Goal: Communication & Community: Answer question/provide support

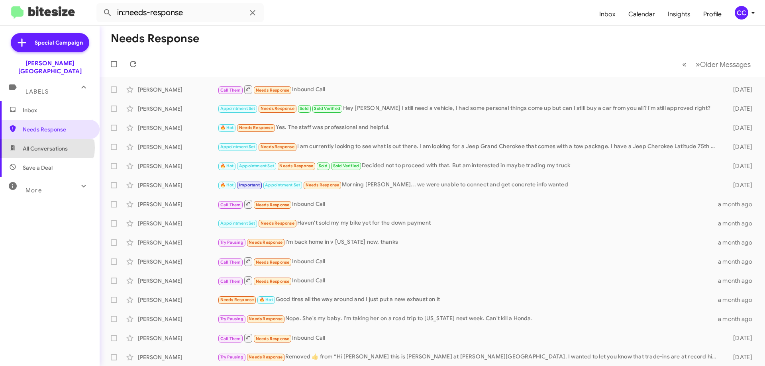
click at [42, 145] on span "All Conversations" at bounding box center [45, 149] width 45 height 8
type input "in:all-conversations"
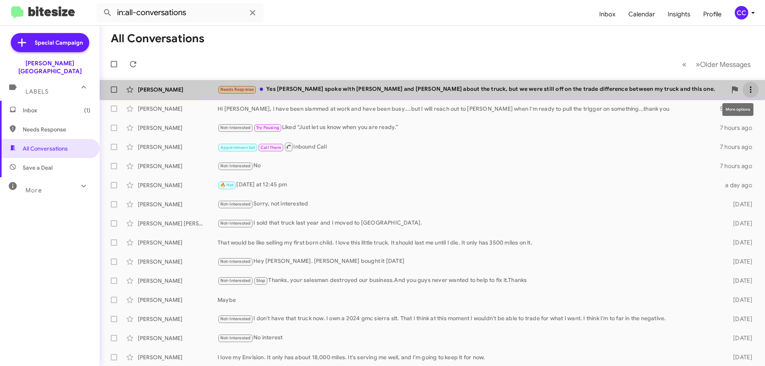
click at [746, 89] on icon at bounding box center [751, 90] width 10 height 10
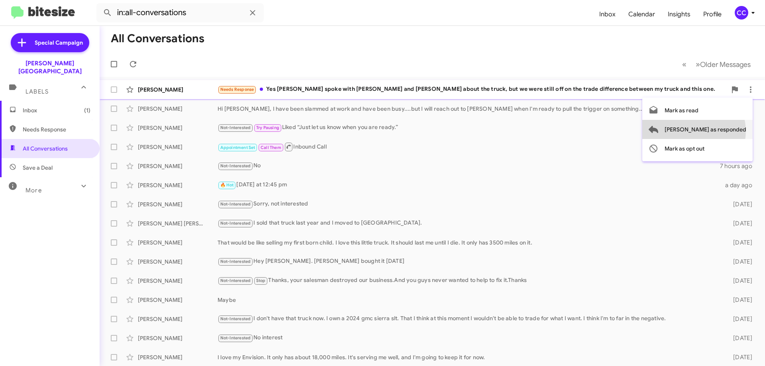
click at [726, 131] on span "[PERSON_NAME] as responded" at bounding box center [706, 129] width 82 height 19
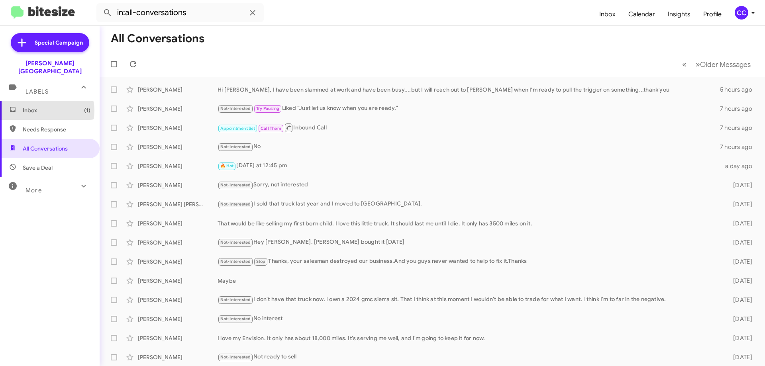
click at [42, 106] on span "Inbox (1)" at bounding box center [57, 110] width 68 height 8
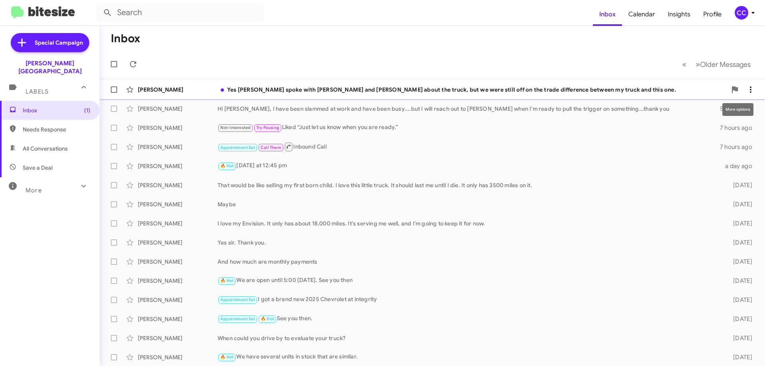
click at [746, 90] on icon at bounding box center [751, 90] width 10 height 10
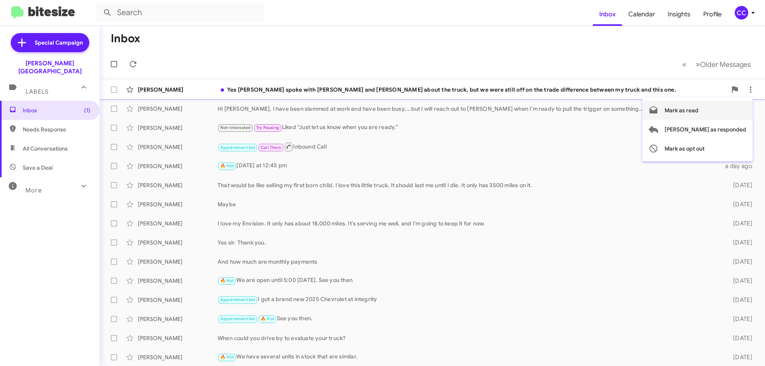
click at [699, 112] on span "Mark as read" at bounding box center [682, 110] width 34 height 19
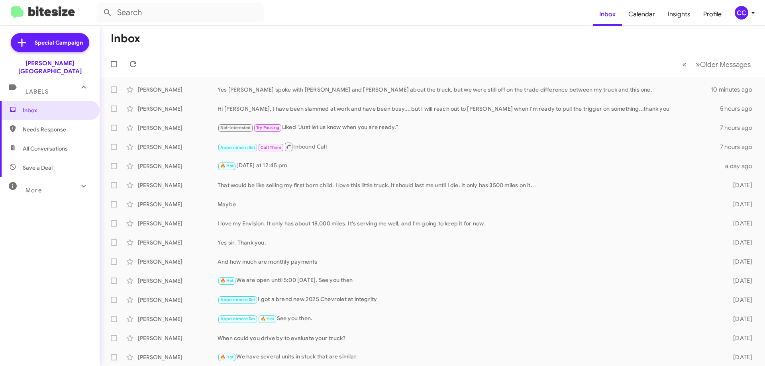
click at [50, 145] on span "All Conversations" at bounding box center [45, 149] width 45 height 8
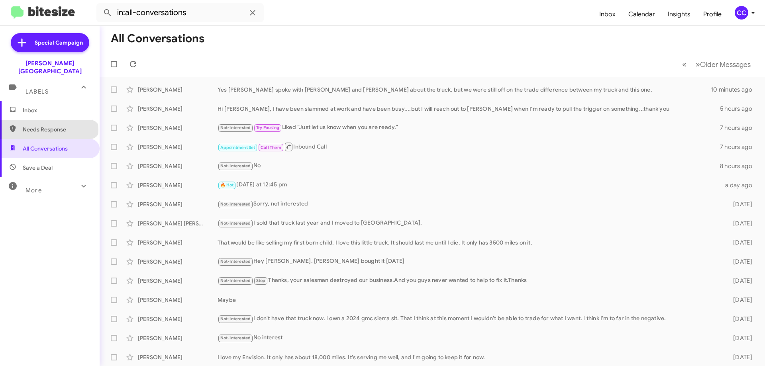
click at [49, 126] on span "Needs Response" at bounding box center [57, 130] width 68 height 8
type input "in:needs-response"
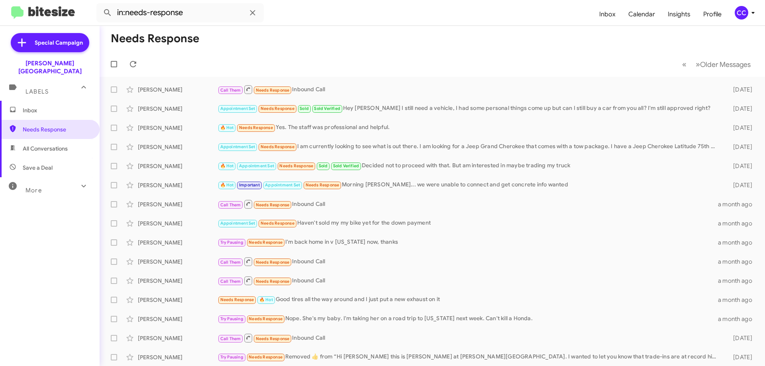
click at [27, 106] on span "Inbox" at bounding box center [57, 110] width 68 height 8
